Goal: Check status

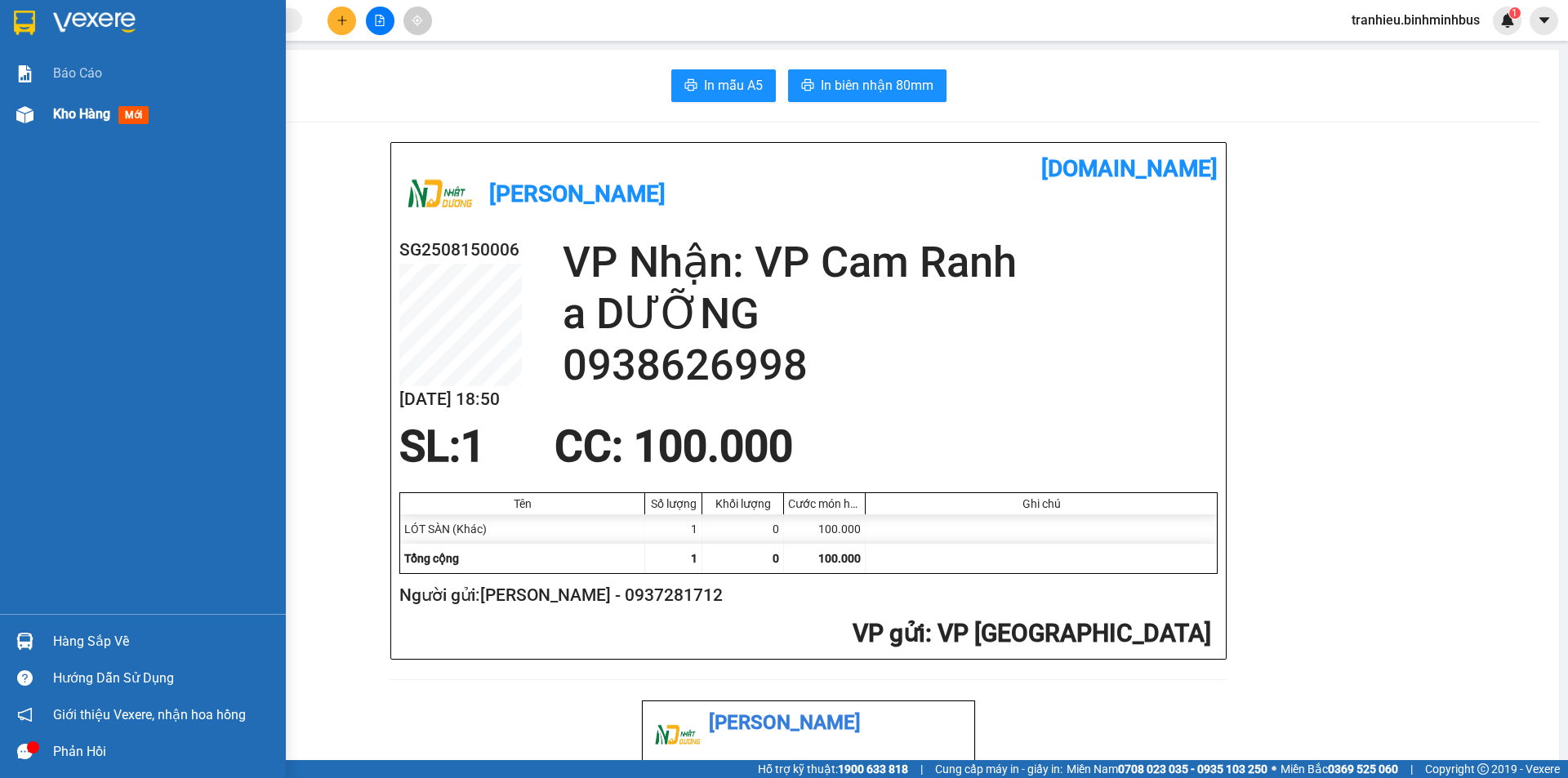
click at [107, 122] on span "Kho hàng" at bounding box center [82, 113] width 57 height 16
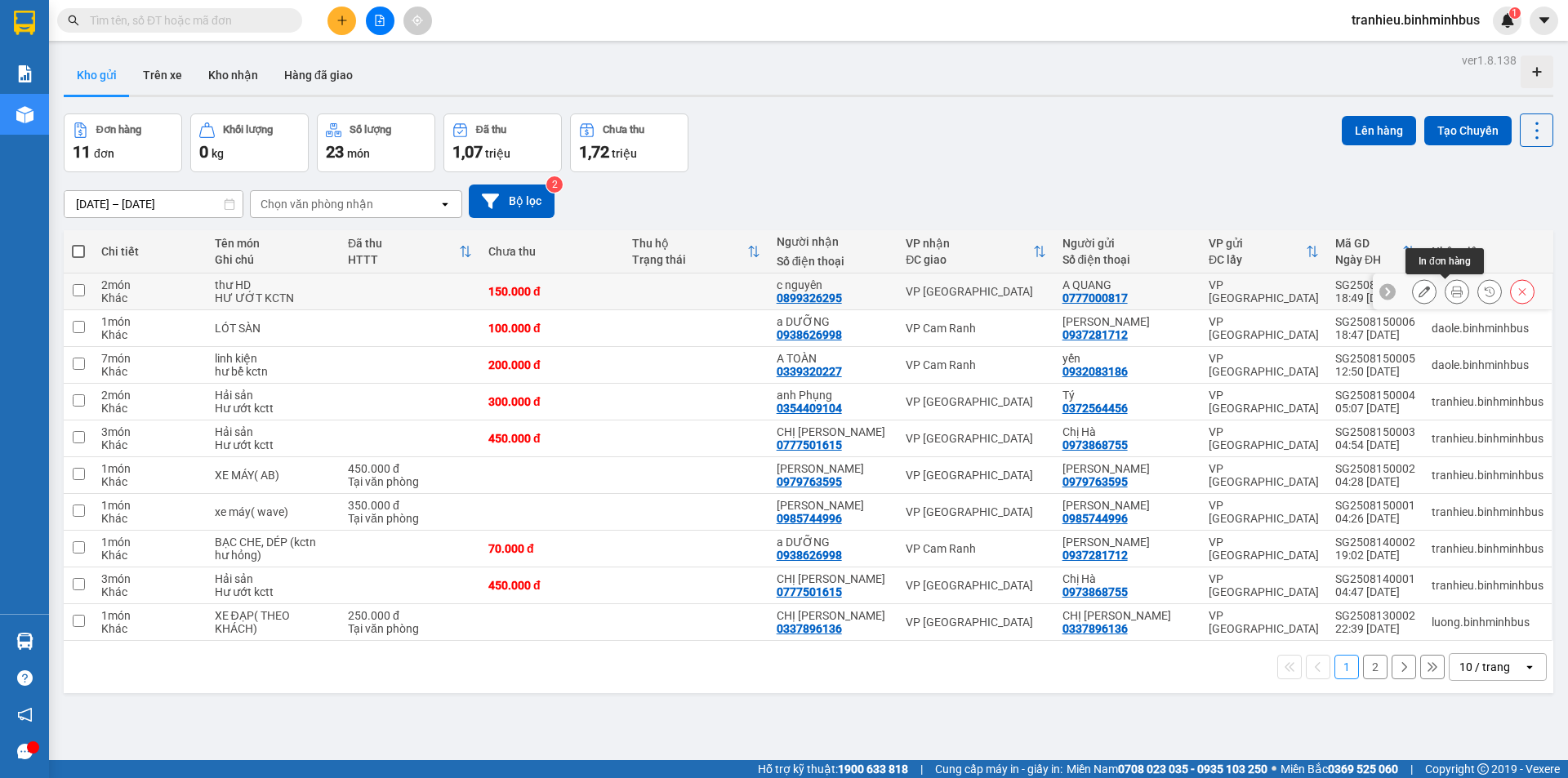
click at [1451, 291] on icon at bounding box center [1457, 291] width 11 height 11
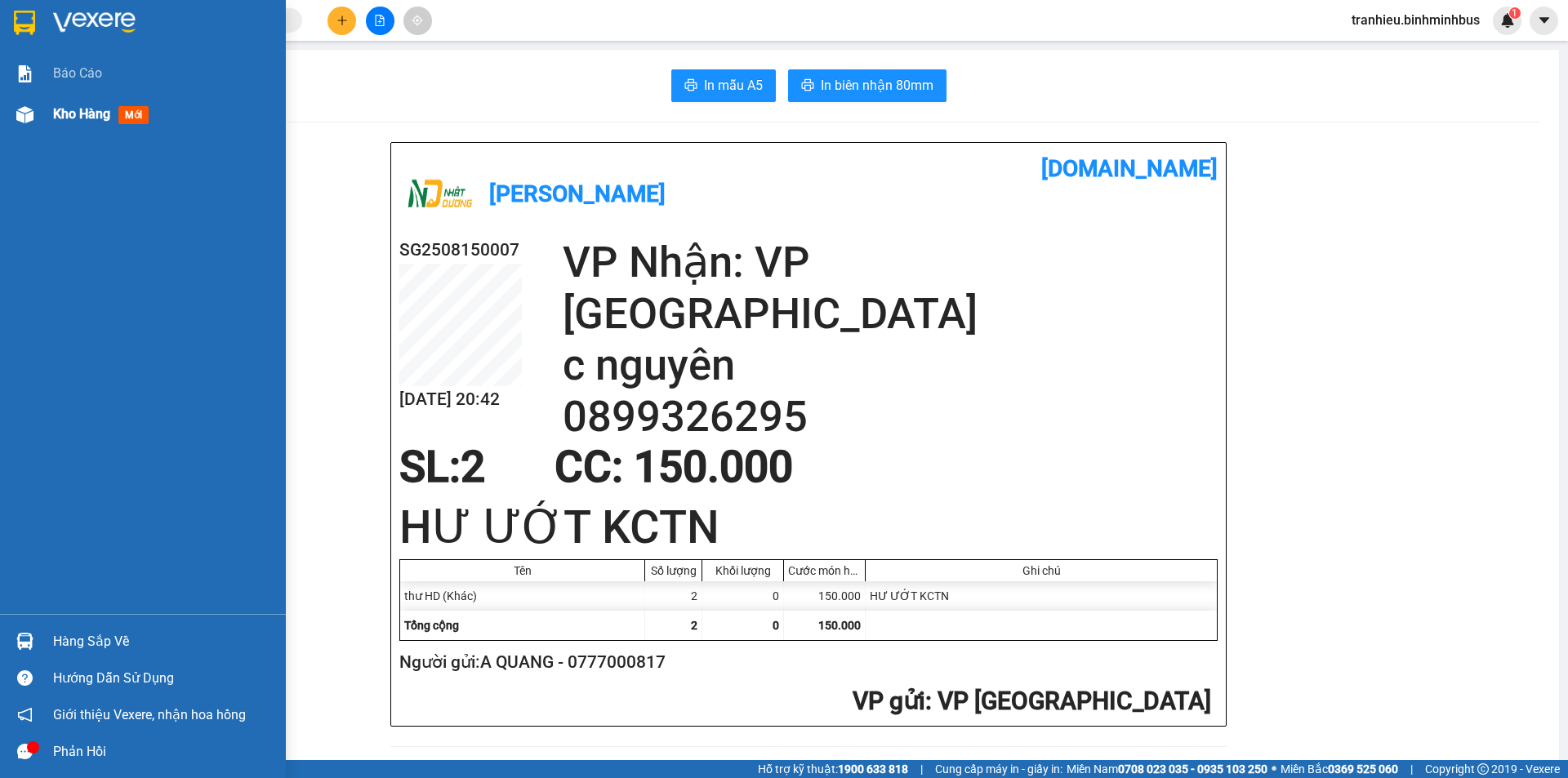
drag, startPoint x: 100, startPoint y: 111, endPoint x: 253, endPoint y: 80, distance: 156.1
click at [100, 113] on span "Kho hàng" at bounding box center [82, 113] width 57 height 16
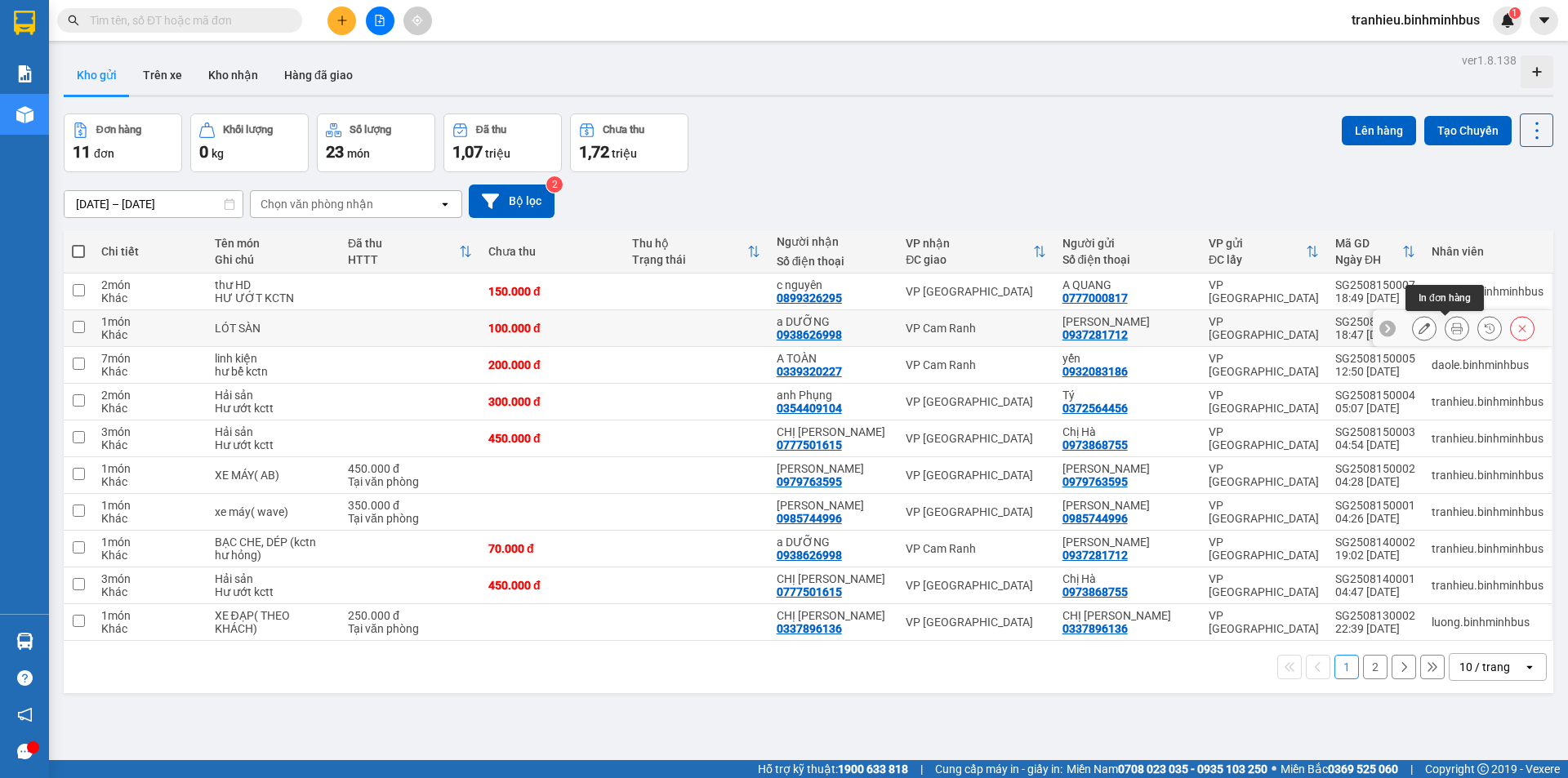
click at [1445, 335] on button at bounding box center [1457, 328] width 23 height 29
